Goal: Task Accomplishment & Management: Complete application form

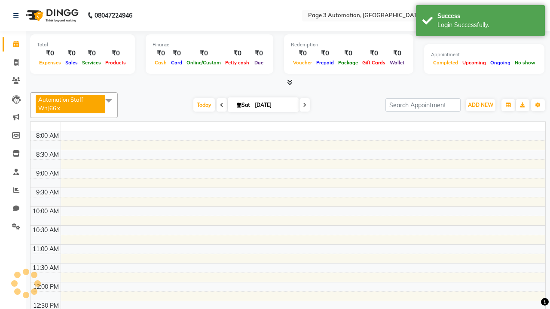
select select "en"
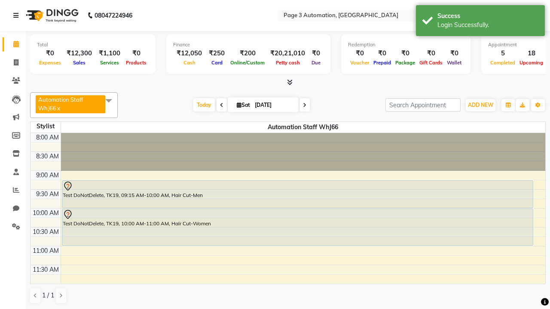
click at [18, 15] on icon at bounding box center [15, 15] width 5 height 6
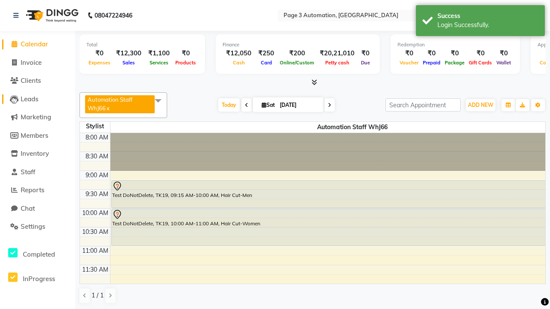
click at [37, 99] on span "Leads" at bounding box center [30, 99] width 18 height 8
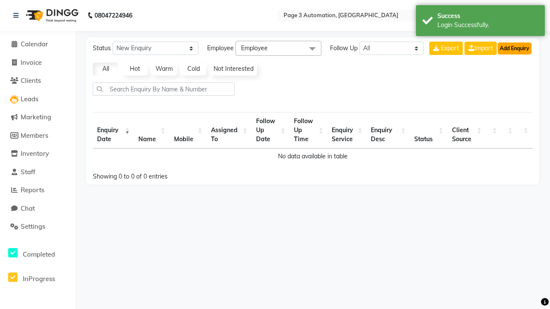
click at [514, 48] on button "Add Enquiry" at bounding box center [515, 49] width 34 height 12
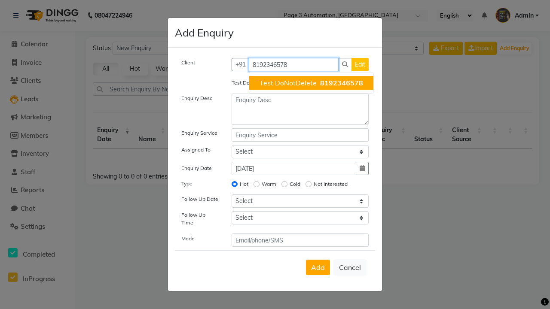
click at [311, 83] on span "Test DoNotDelete" at bounding box center [288, 83] width 57 height 9
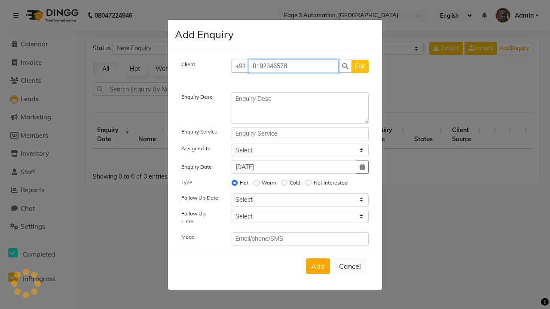
type input "8192346578"
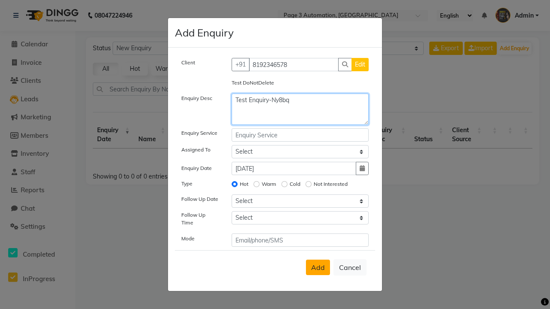
type textarea "Test Enquiry-Ny8bq"
click at [318, 268] on span "Add" at bounding box center [318, 267] width 14 height 9
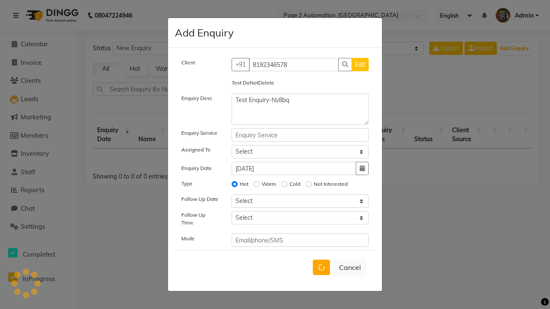
select select
radio input "false"
select select
select select "10"
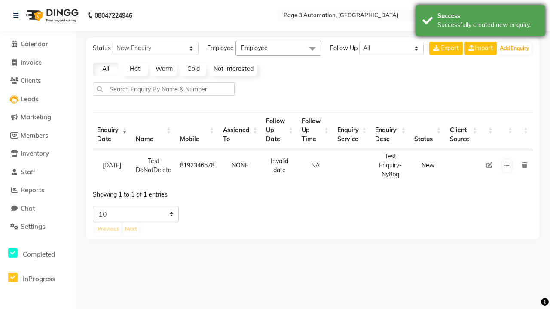
click at [481, 22] on div "Successfully created new enquiry." at bounding box center [488, 25] width 101 height 9
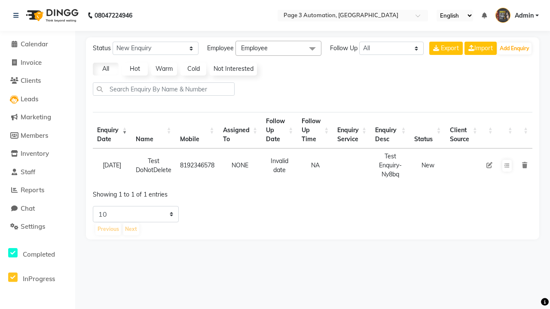
click at [489, 165] on icon at bounding box center [490, 165] width 6 height 6
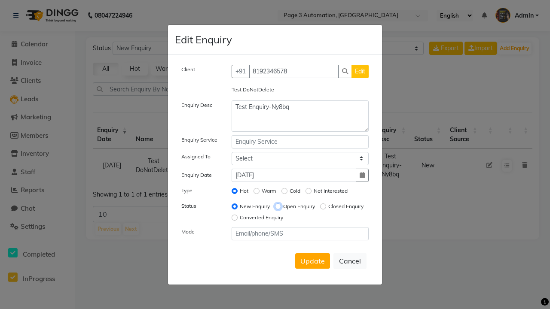
click at [278, 206] on input "Open Enquiry" at bounding box center [278, 207] width 6 height 6
radio input "true"
radio input "false"
click at [312, 261] on span "Update" at bounding box center [312, 261] width 24 height 9
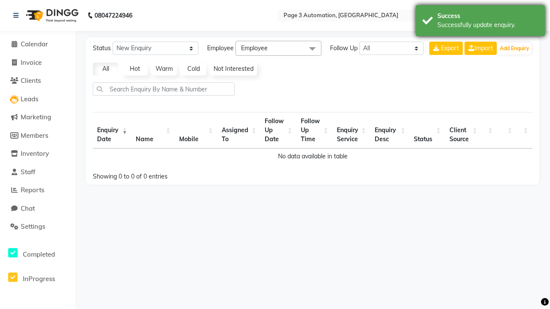
click at [481, 22] on div "Successfully update enquiry." at bounding box center [488, 25] width 101 height 9
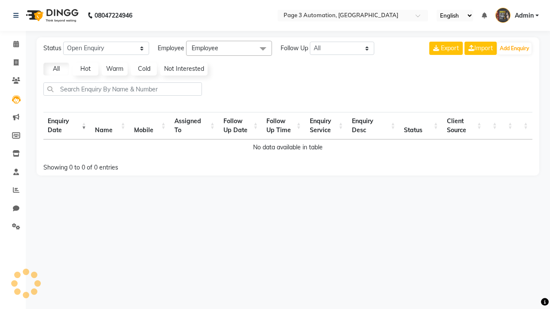
select select "Open"
select select "10"
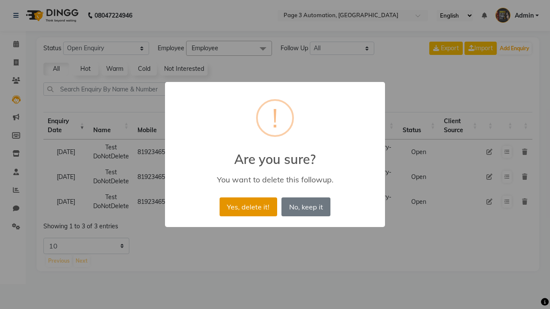
click at [248, 207] on button "Yes, delete it!" at bounding box center [249, 207] width 58 height 19
